Goal: Task Accomplishment & Management: Manage account settings

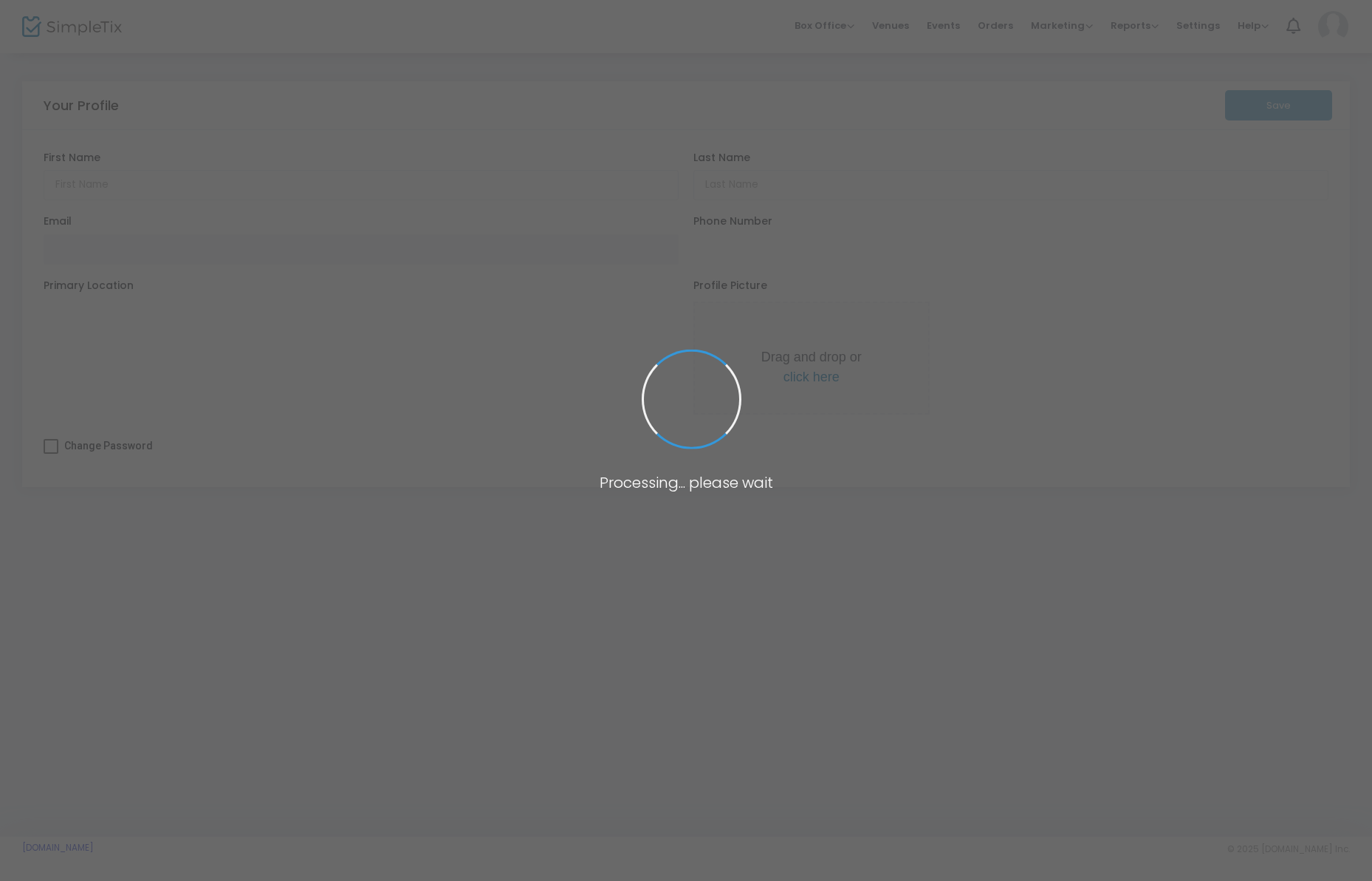
type input "Dustin"
type input "Bodily"
type input "[EMAIL_ADDRESS][DOMAIN_NAME]"
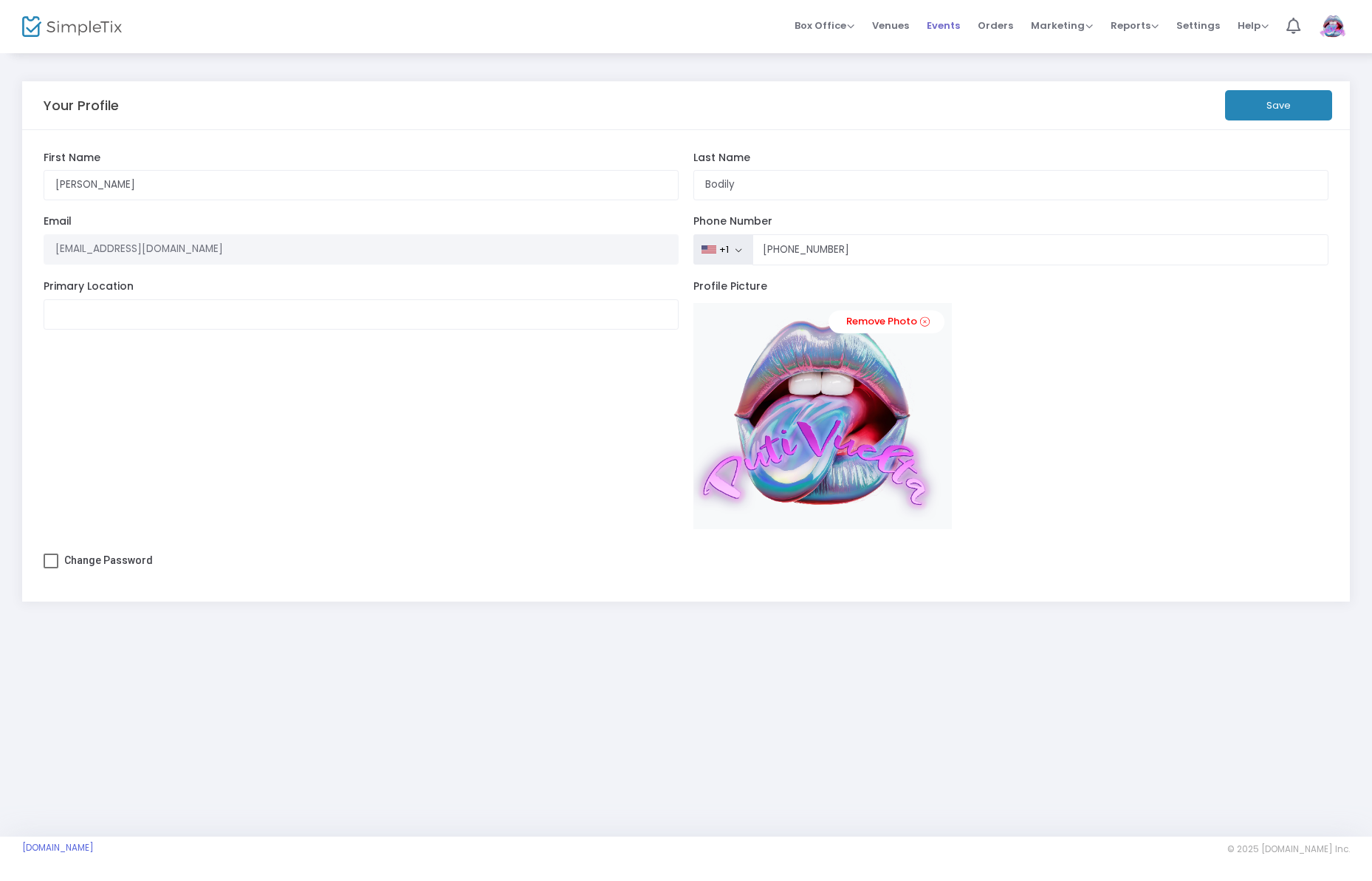
click at [946, 26] on span "Events" at bounding box center [943, 25] width 33 height 38
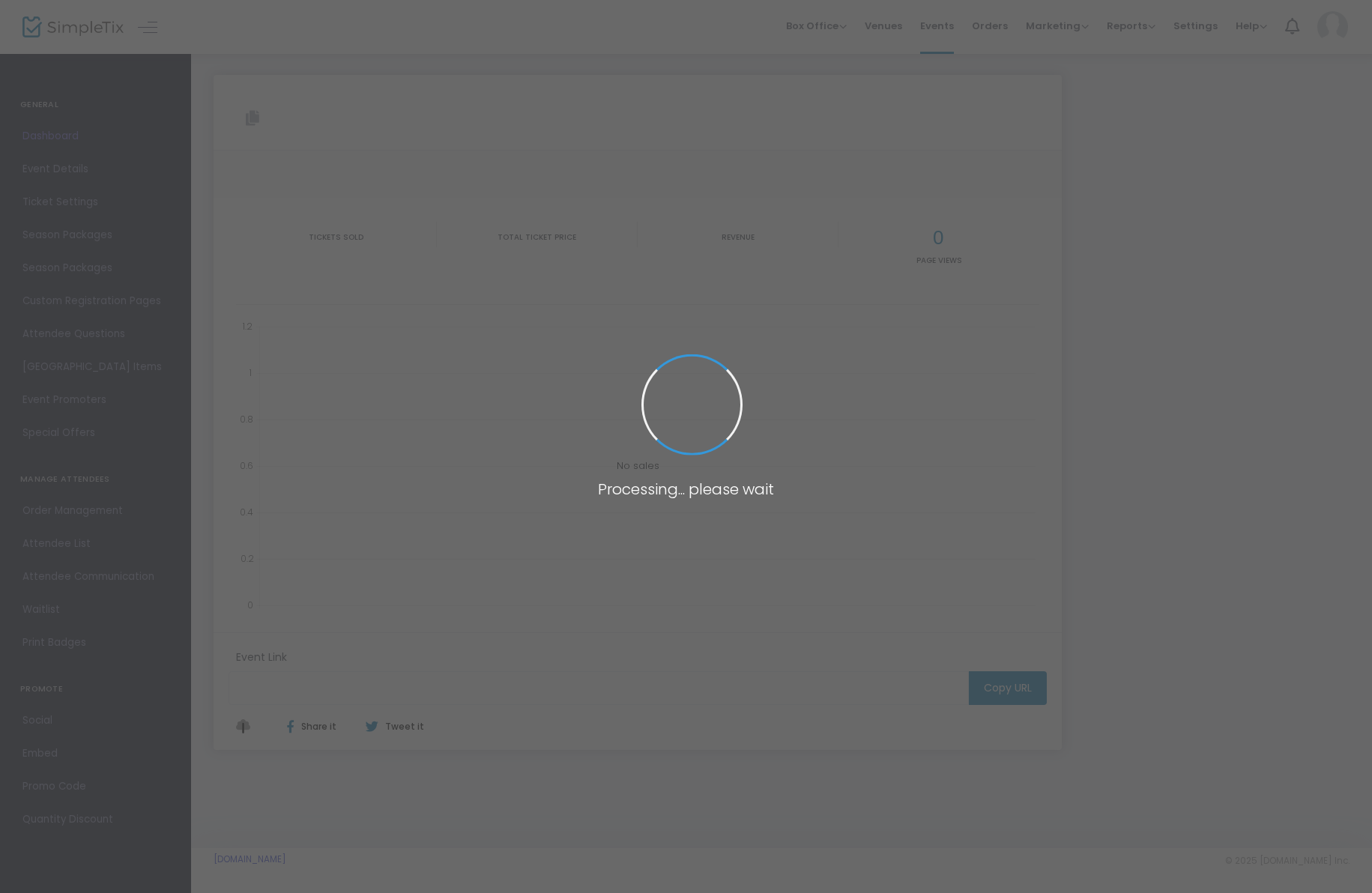
type input "[URL][DOMAIN_NAME]"
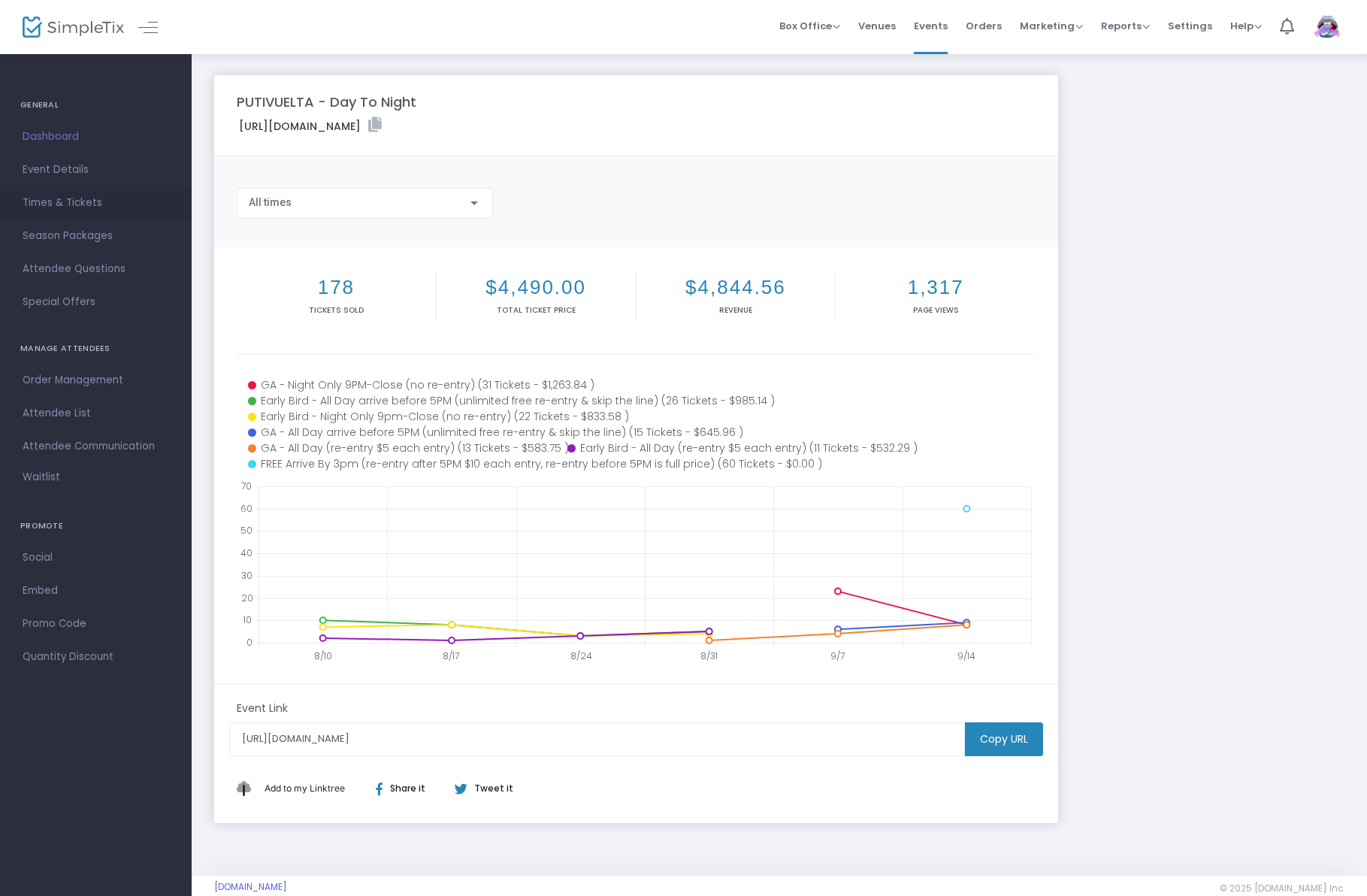
click at [52, 196] on span "Times & Tickets" at bounding box center [95, 203] width 147 height 20
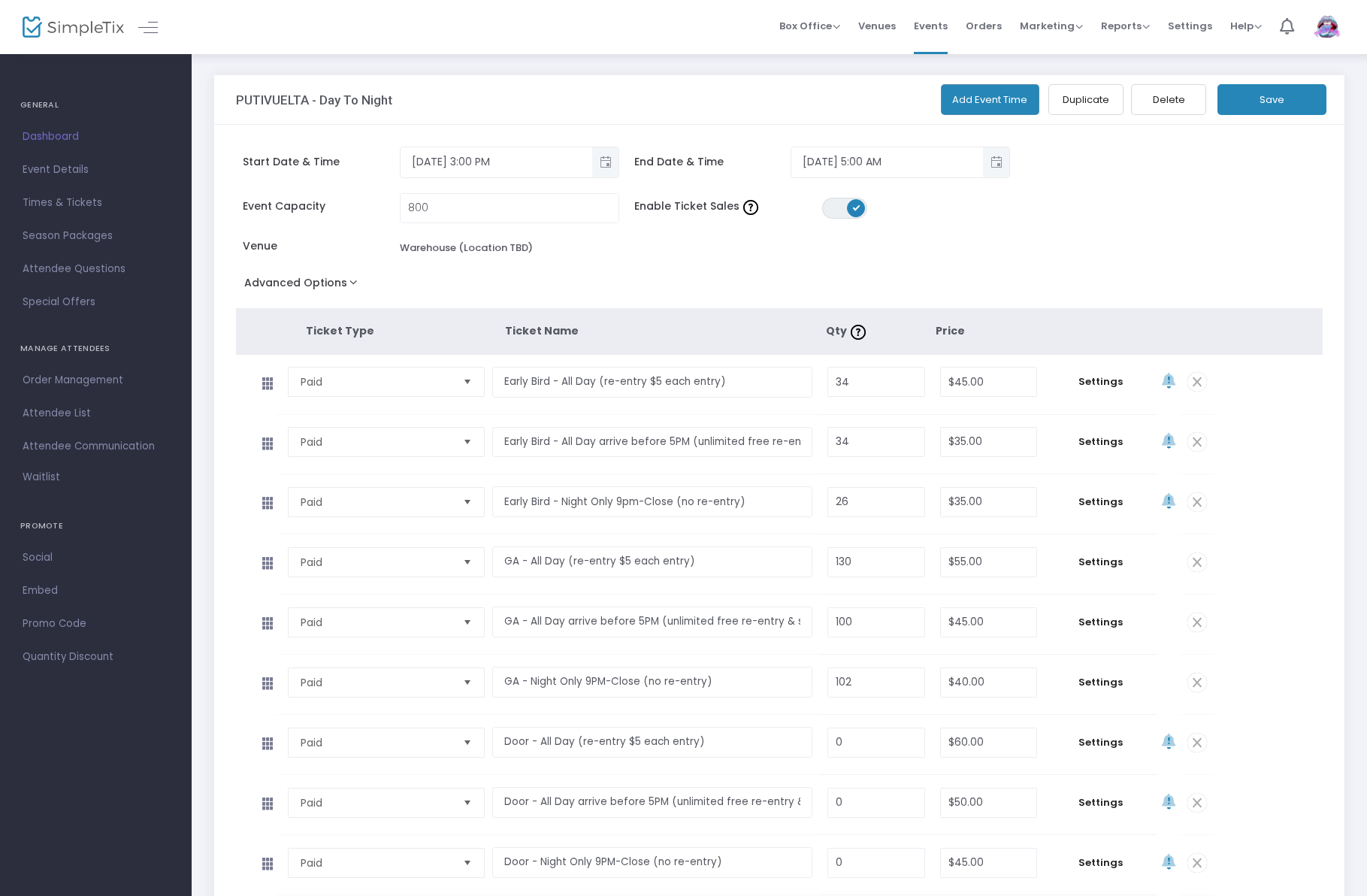
scroll to position [261, 0]
